Goal: Task Accomplishment & Management: Manage account settings

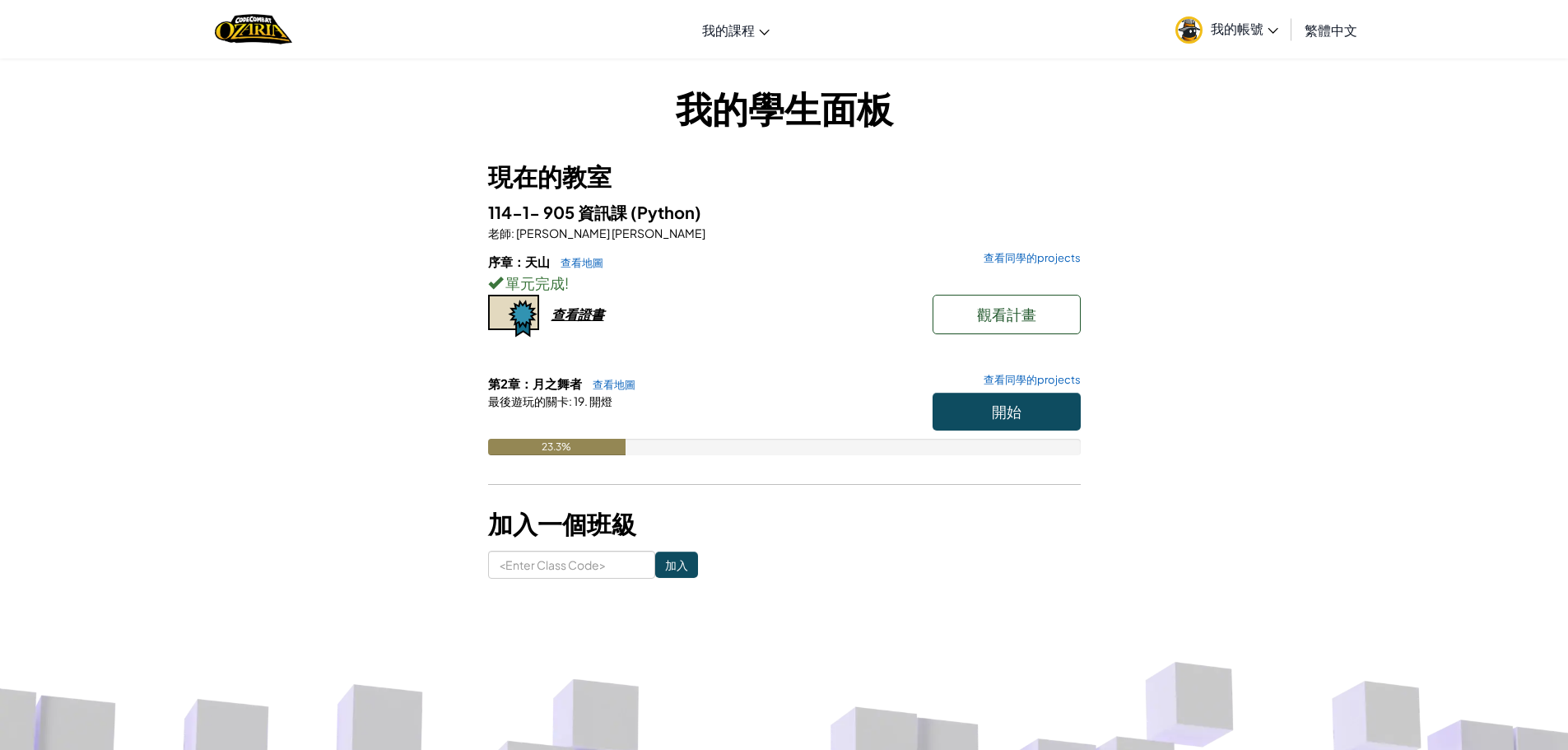
click at [1285, 30] on link "我的帳號" at bounding box center [1225, 29] width 119 height 52
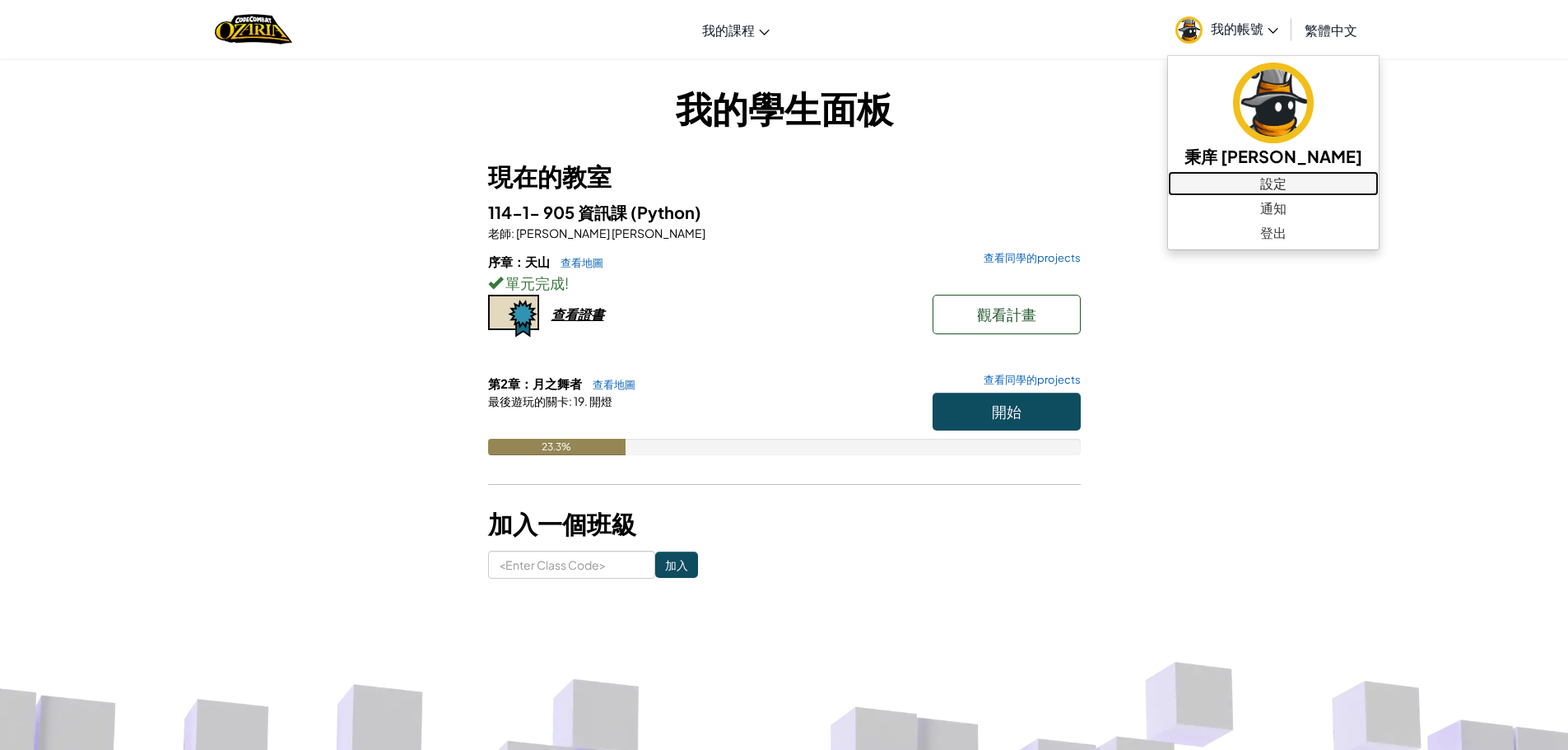
click at [1234, 183] on link "設定" at bounding box center [1273, 183] width 211 height 25
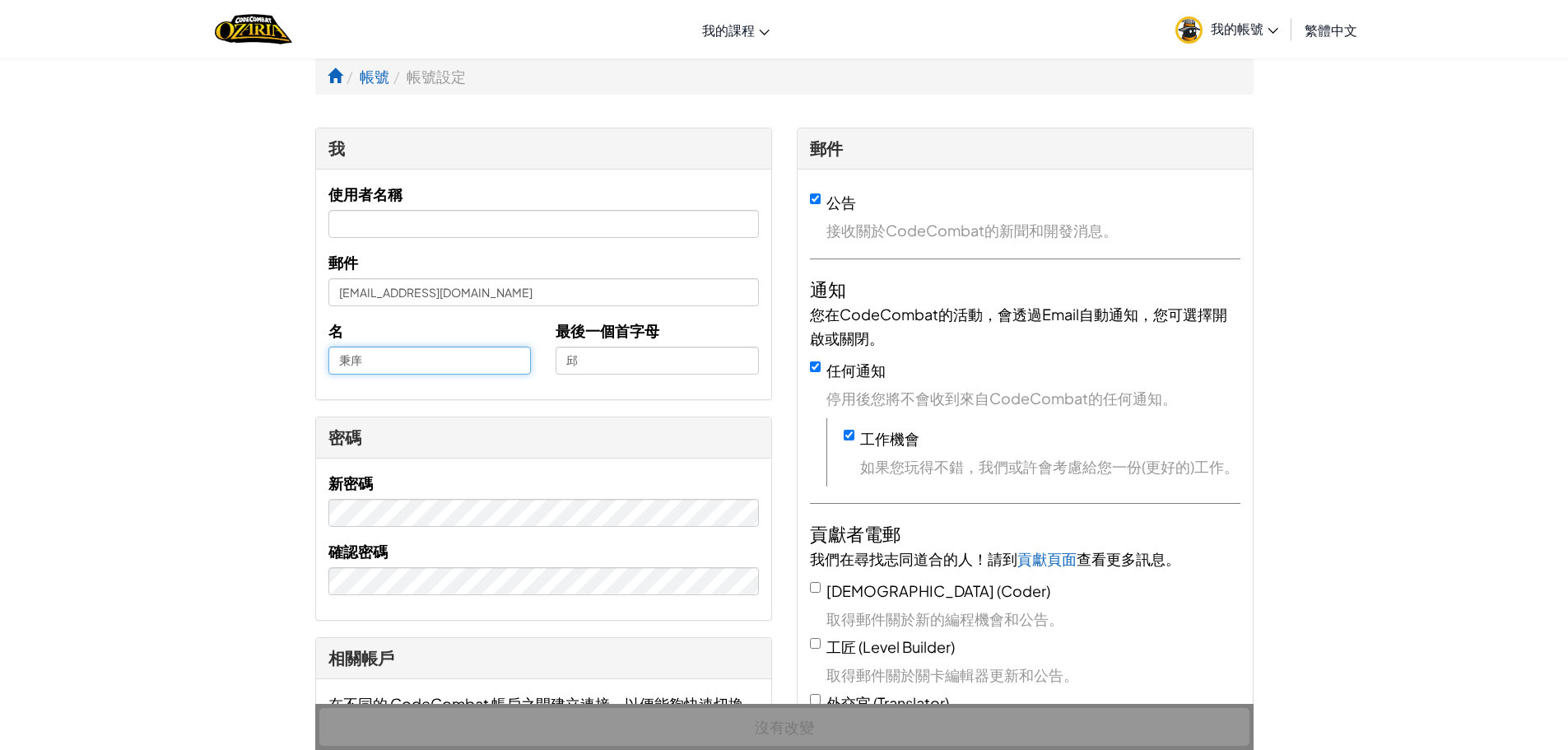
click at [344, 352] on input "秉庠" at bounding box center [430, 360] width 203 height 28
type input "21秉庠"
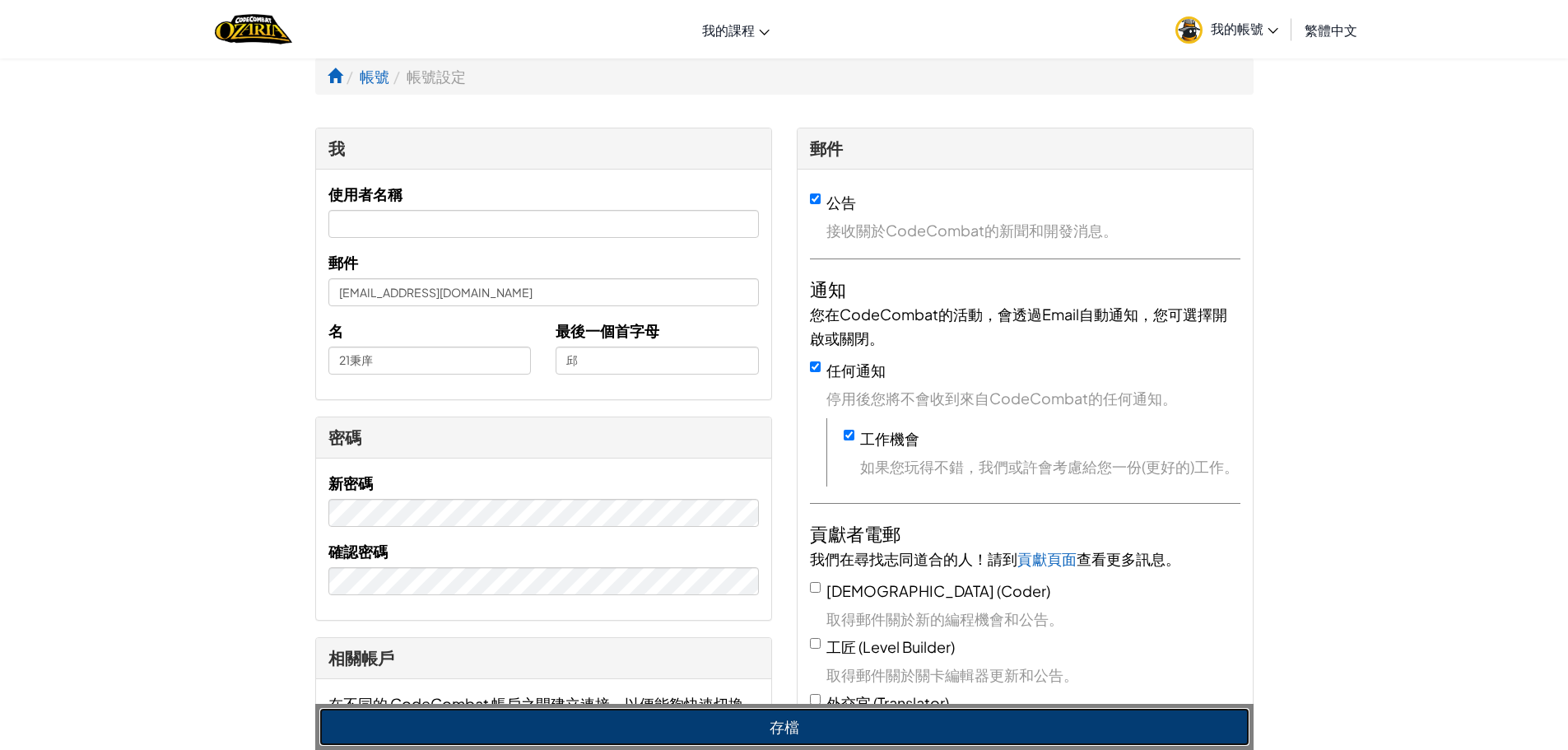
click at [702, 738] on button "存檔" at bounding box center [784, 726] width 930 height 37
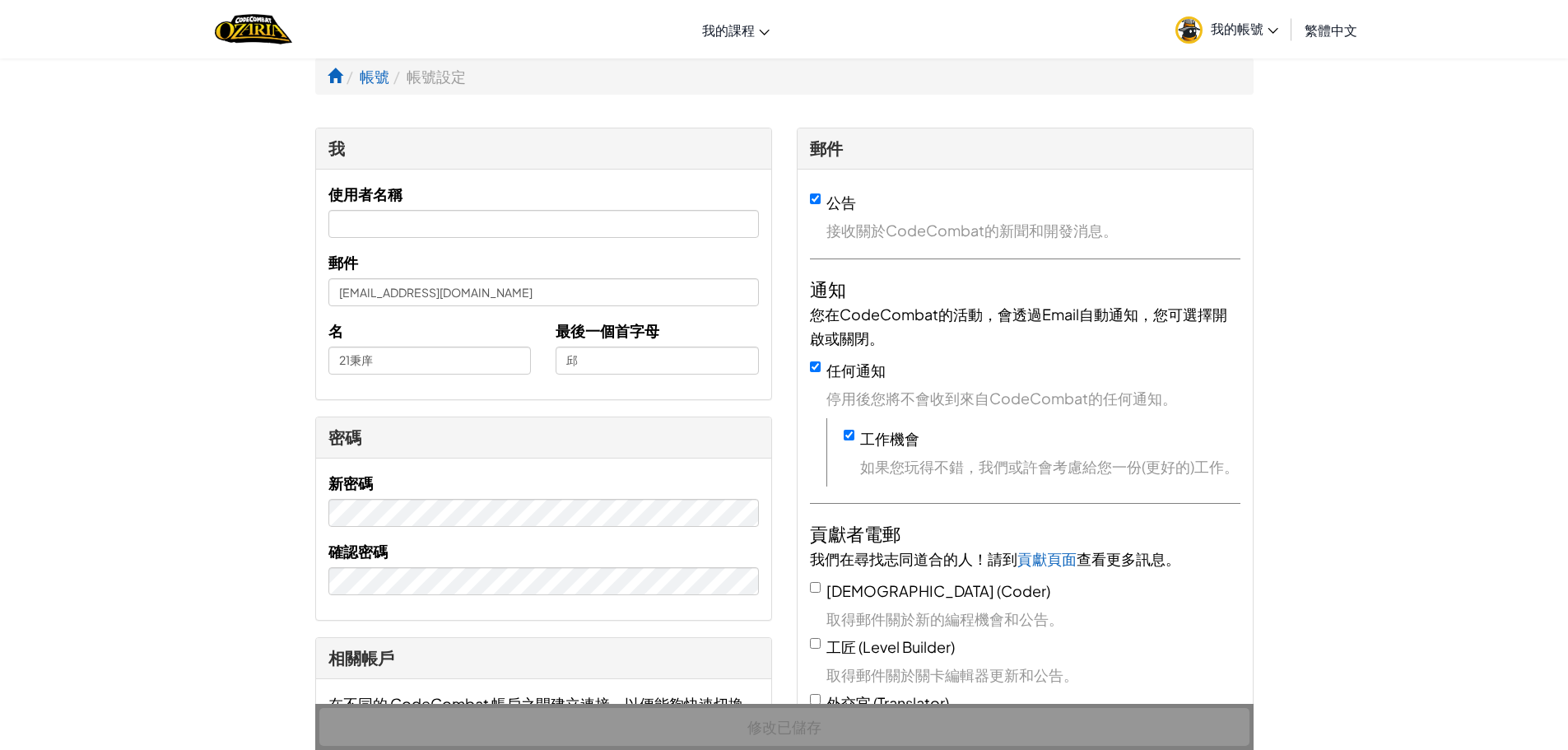
click at [1268, 19] on link "我的帳號" at bounding box center [1225, 29] width 119 height 52
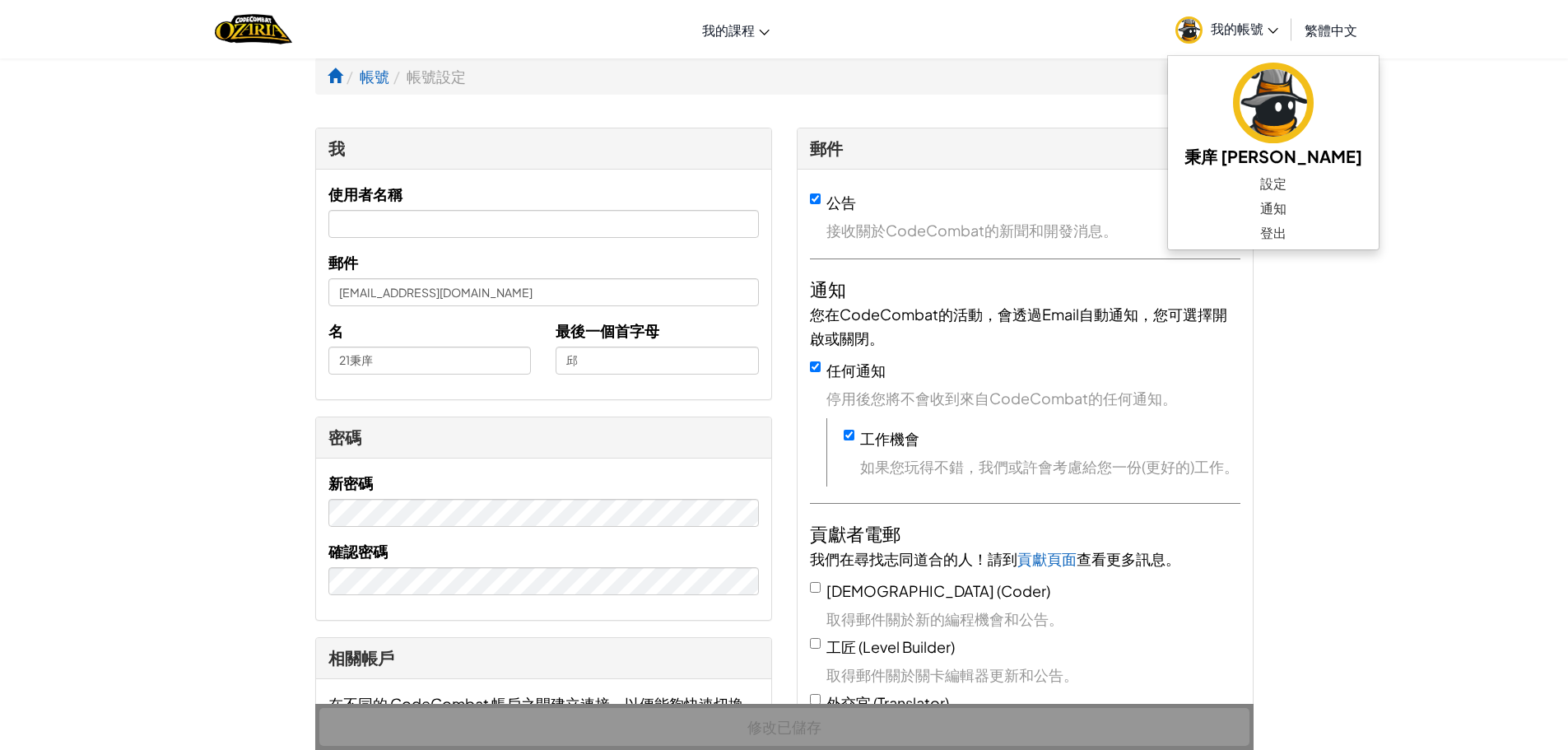
click at [1264, 25] on span "我的帳號" at bounding box center [1244, 29] width 68 height 18
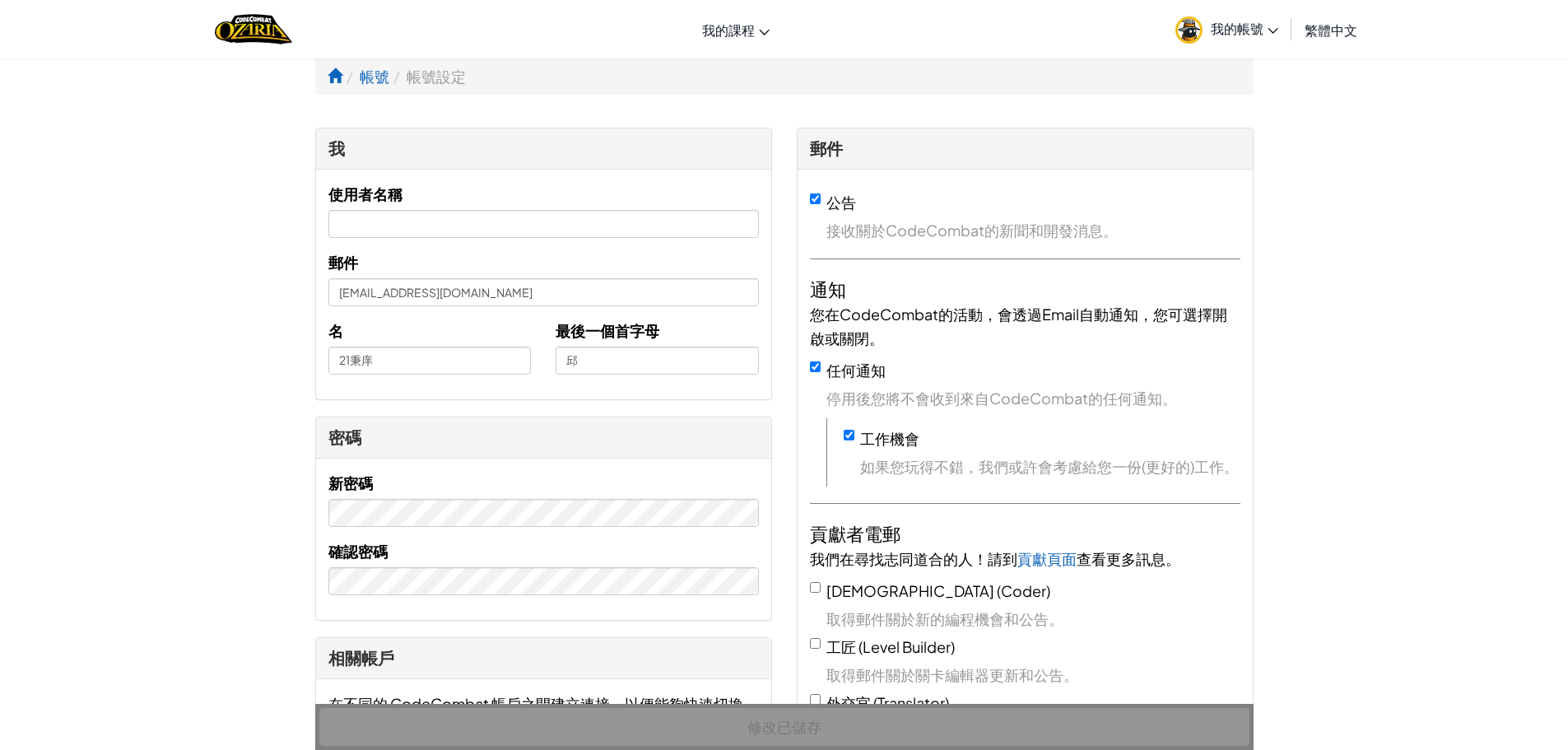
click at [1266, 20] on span "我的帳號" at bounding box center [1244, 29] width 68 height 18
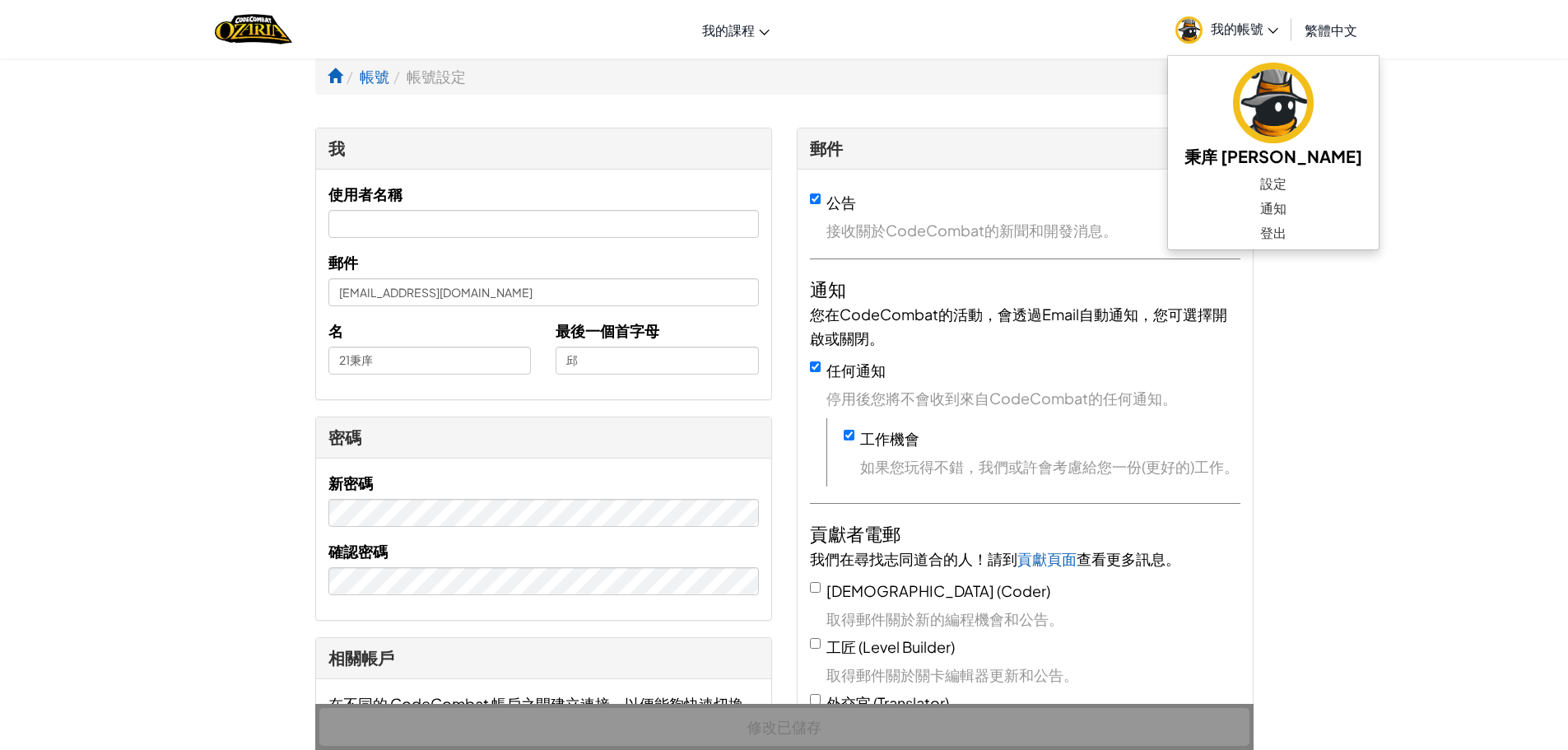
click at [1266, 24] on span "我的帳號" at bounding box center [1244, 29] width 68 height 18
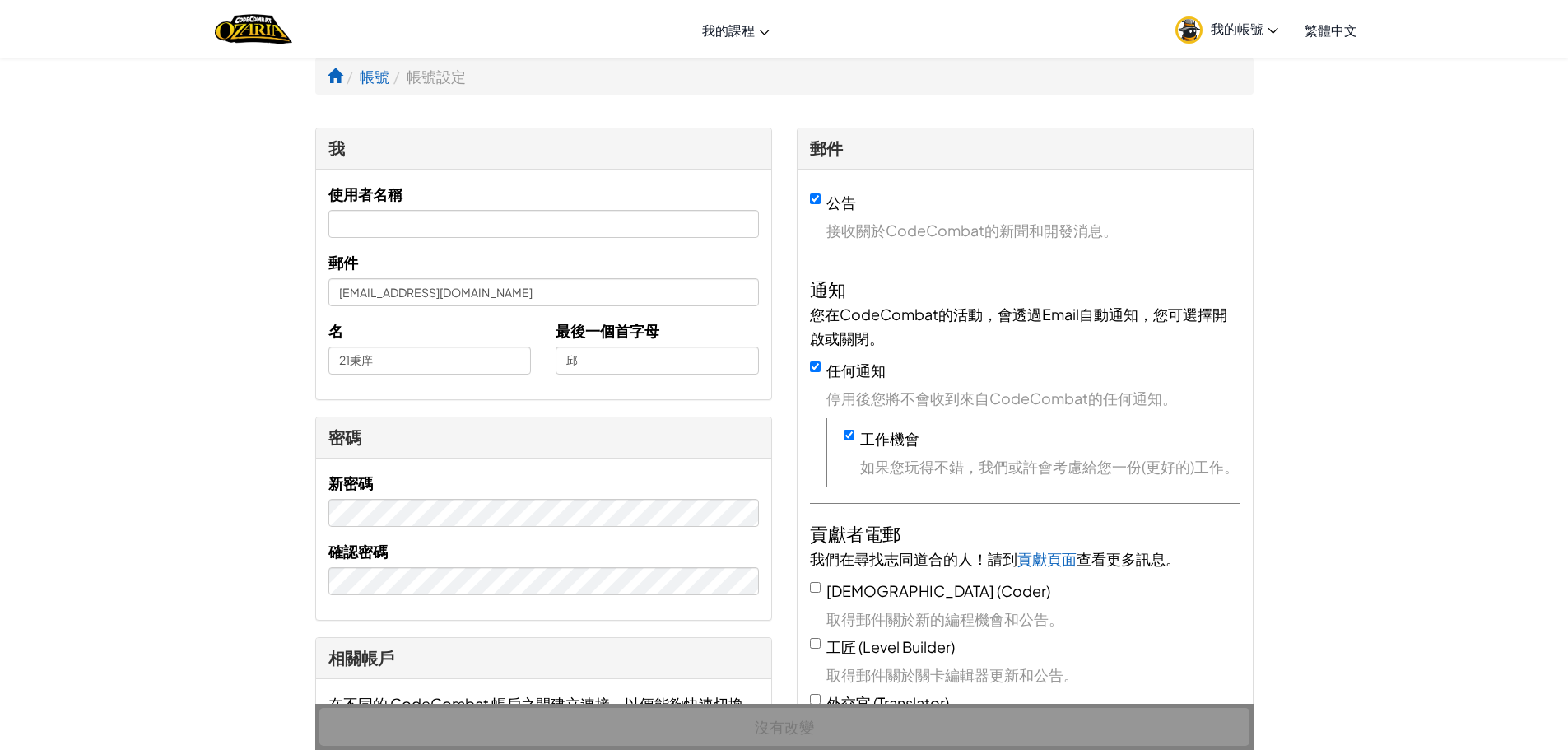
click at [1276, 21] on span "我的帳號" at bounding box center [1244, 29] width 68 height 18
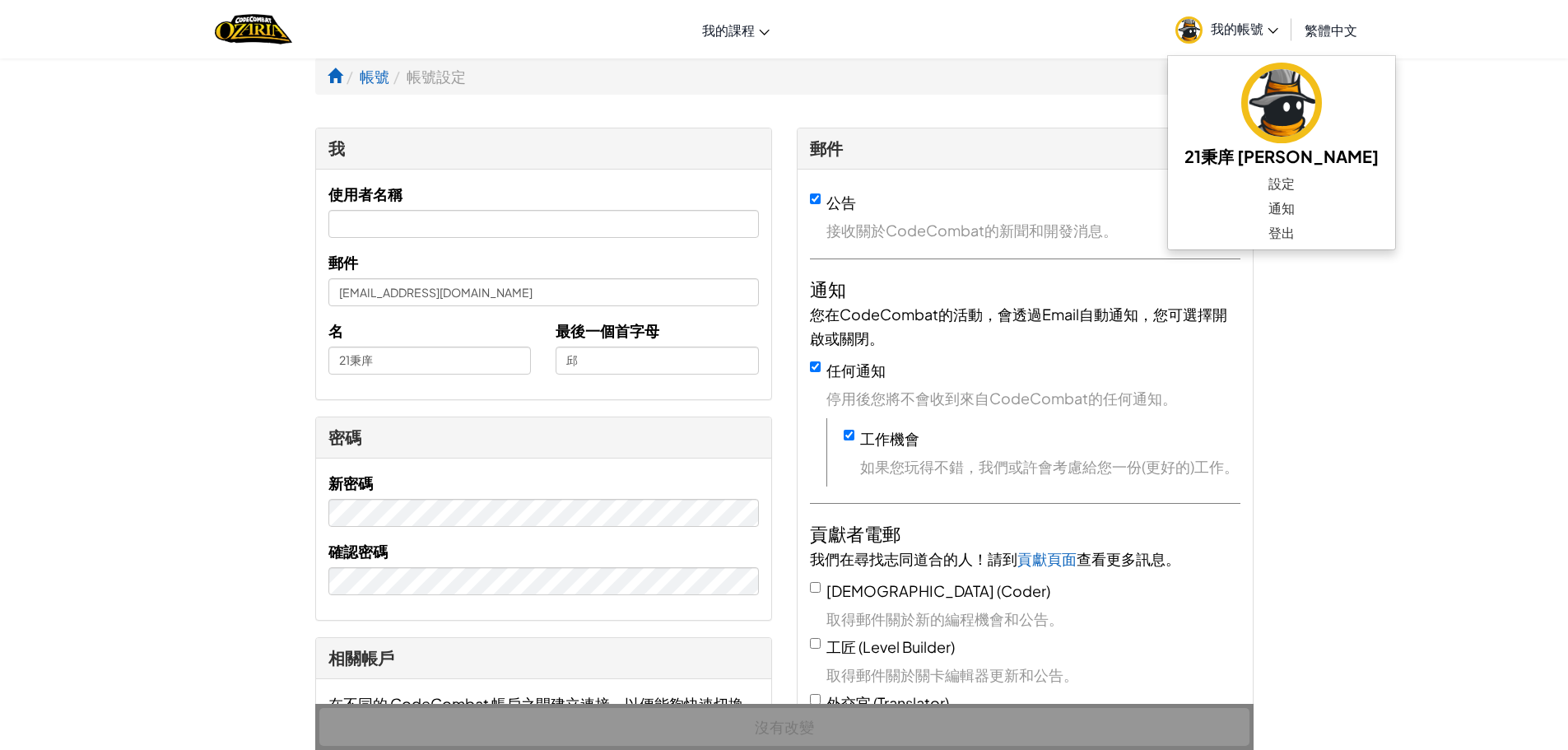
click at [289, 54] on div at bounding box center [253, 29] width 101 height 58
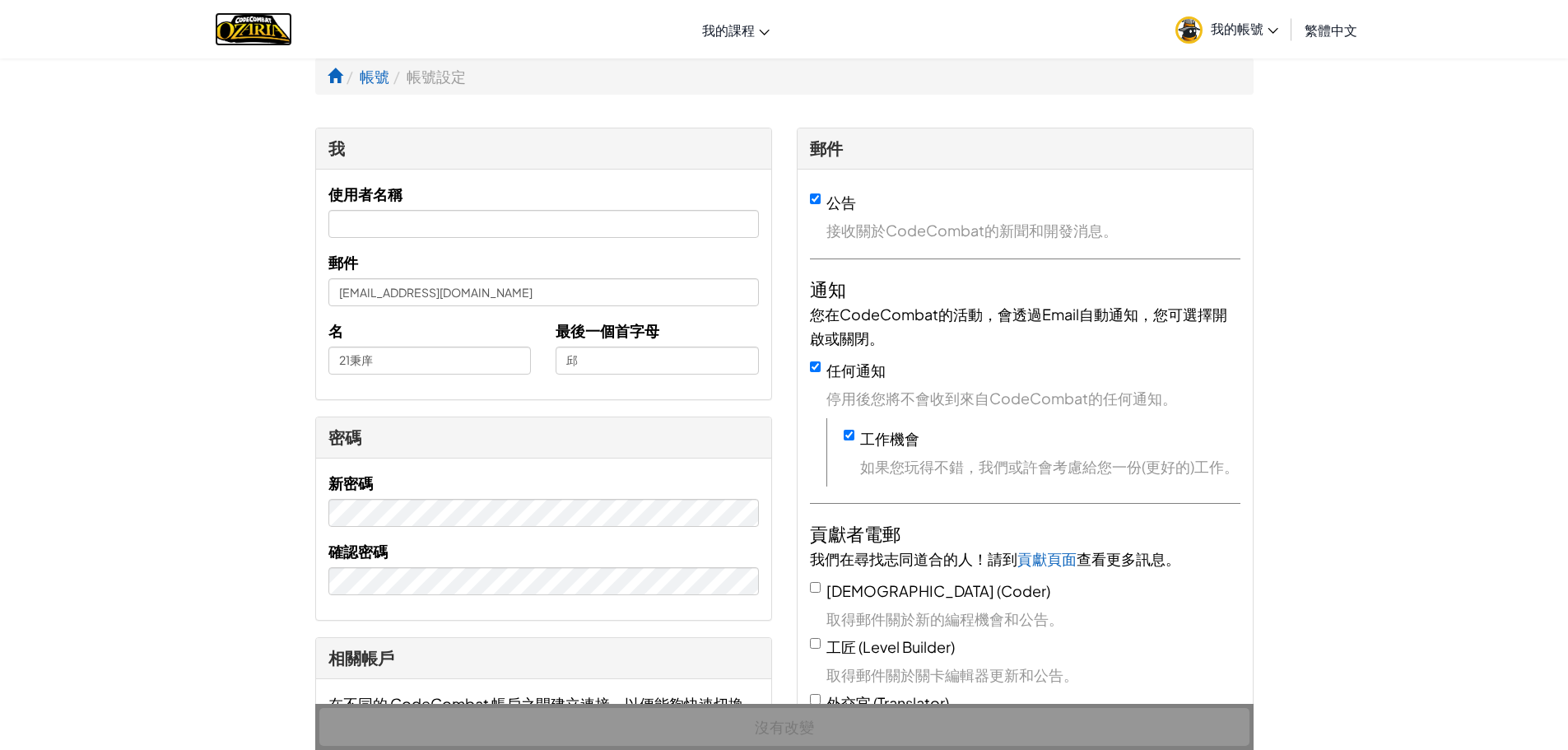
click at [273, 32] on img "Home" at bounding box center [253, 30] width 77 height 33
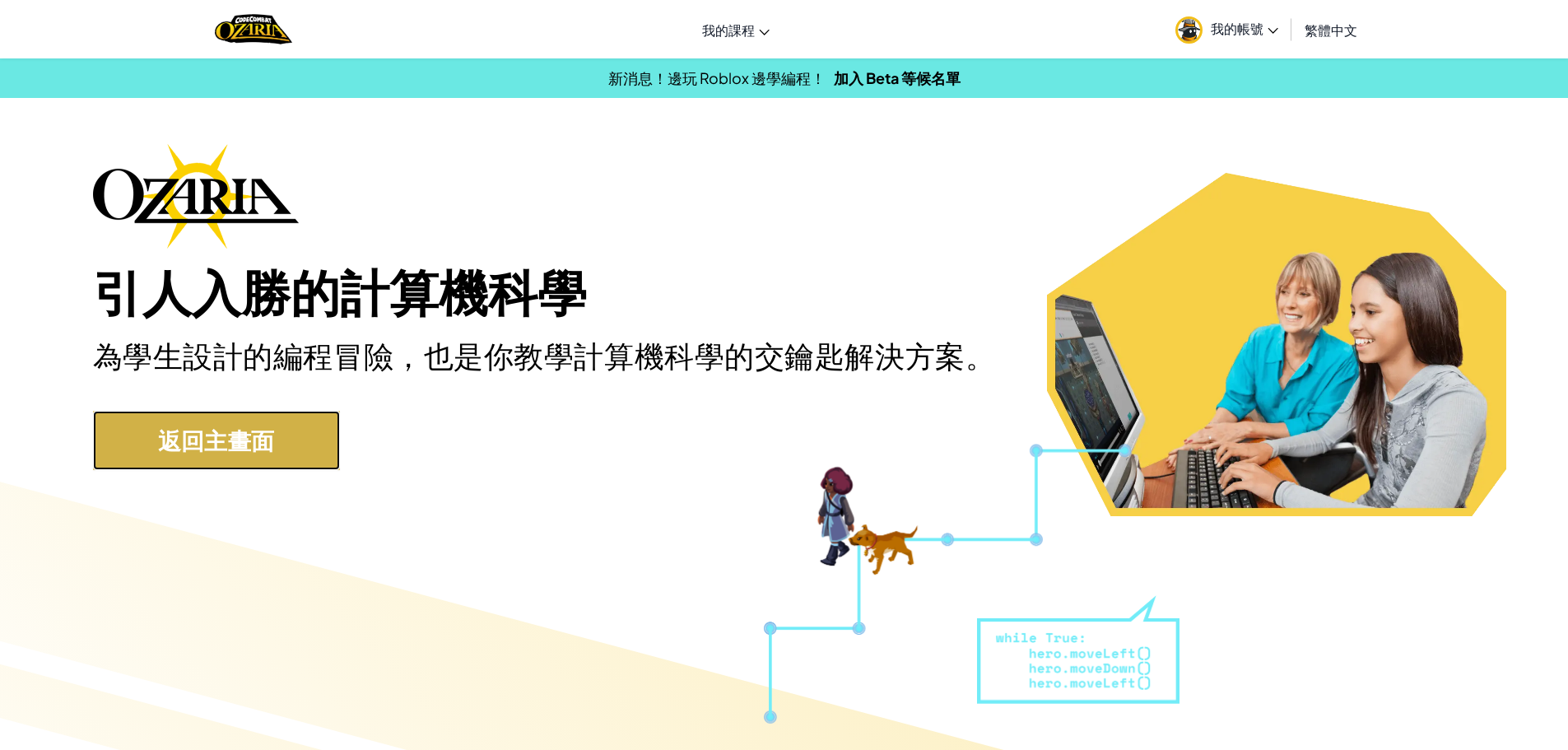
click at [189, 455] on link "返回主畫面" at bounding box center [216, 440] width 247 height 59
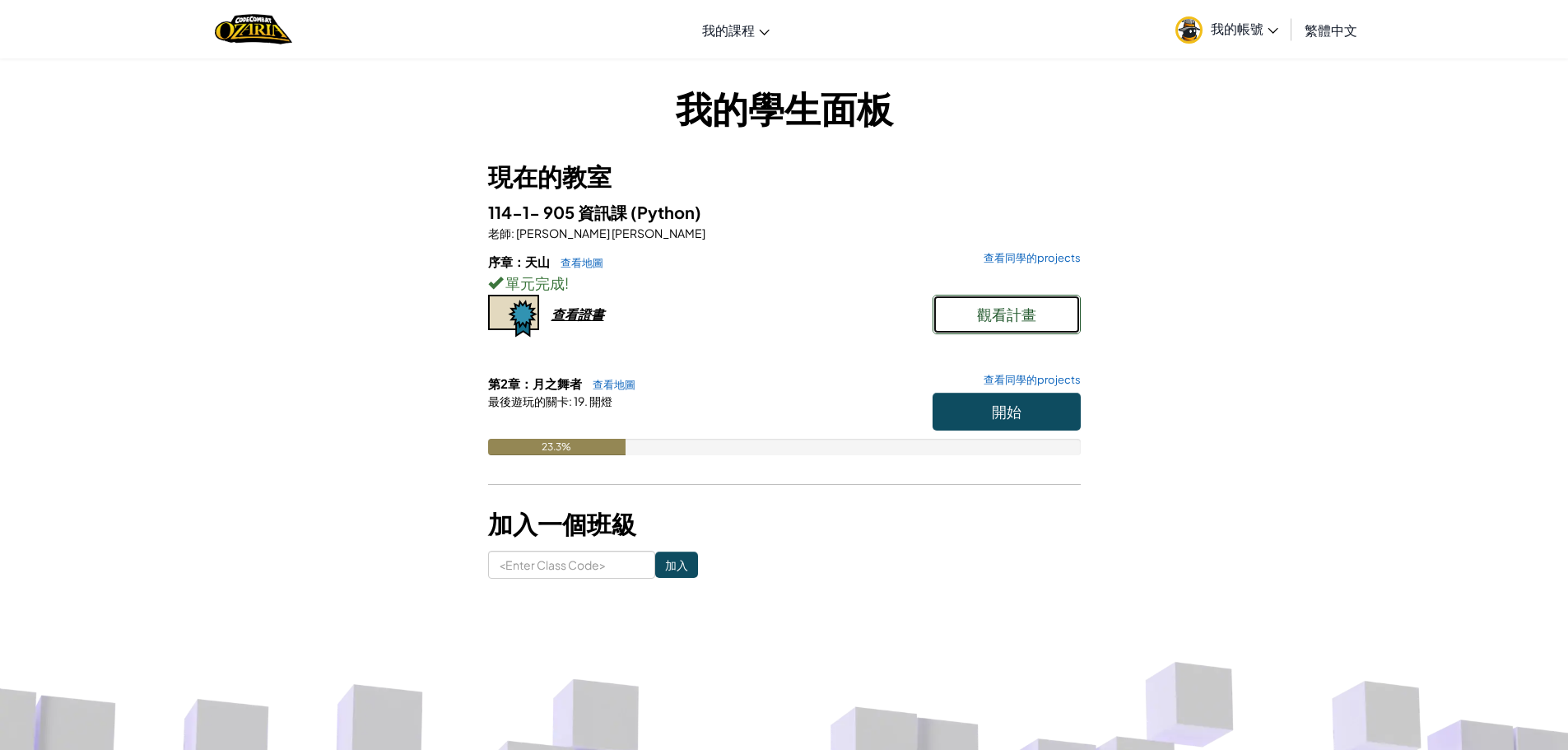
click at [1013, 320] on span "觀看計畫" at bounding box center [1006, 313] width 59 height 19
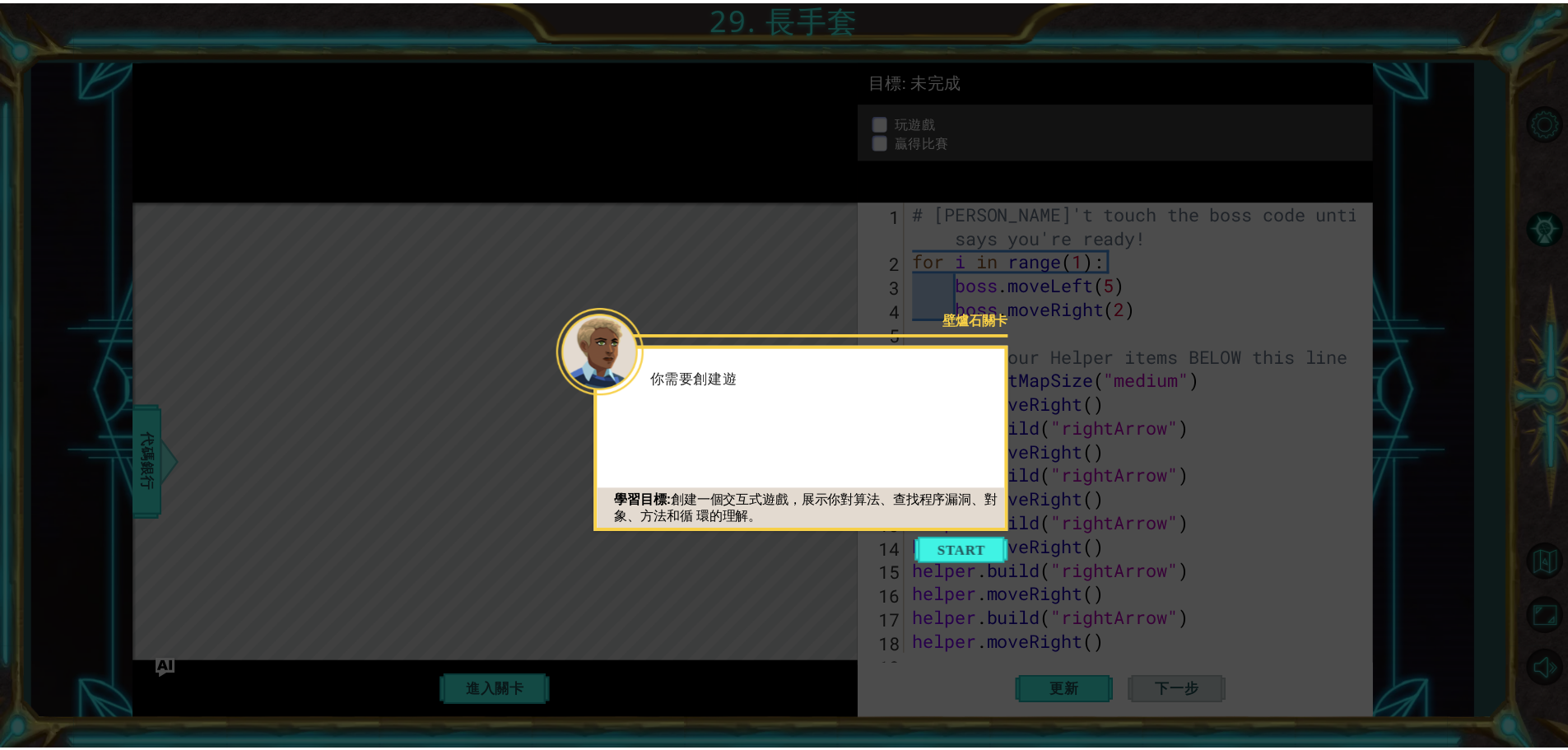
scroll to position [167, 0]
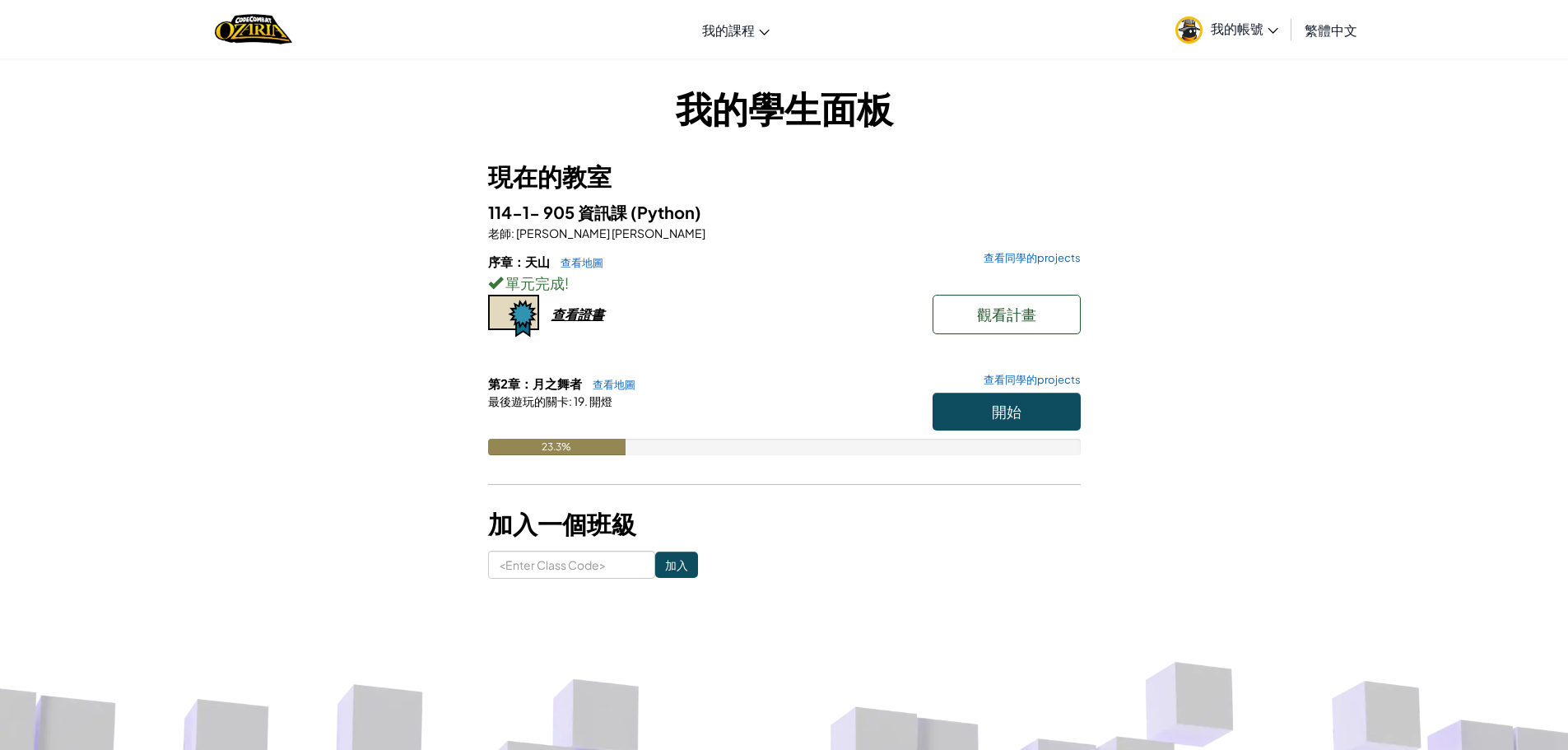
click at [1276, 42] on link "我的帳號" at bounding box center [1225, 29] width 119 height 52
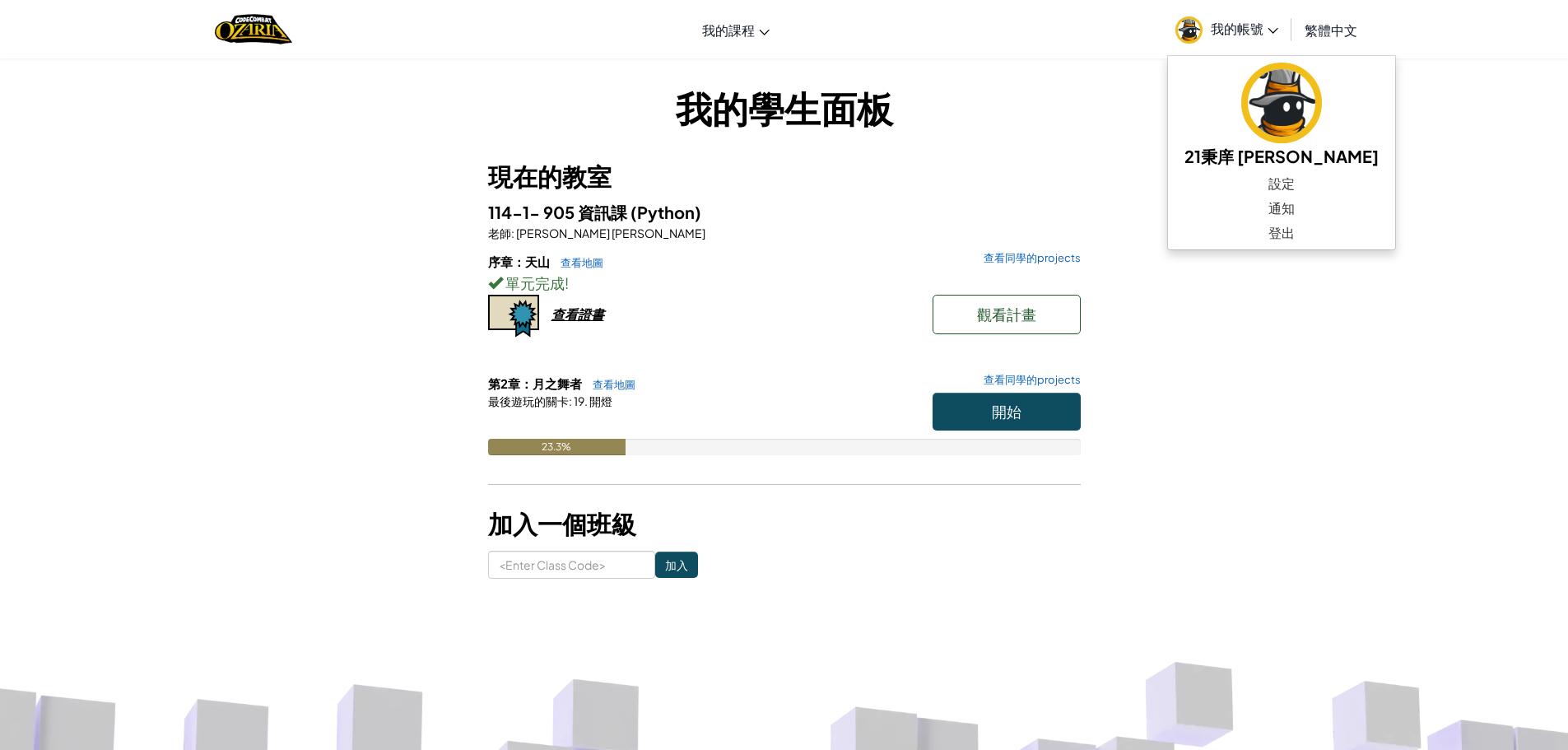
click at [1276, 42] on link "我的帳號" at bounding box center [1225, 29] width 119 height 52
